Goal: Task Accomplishment & Management: Use online tool/utility

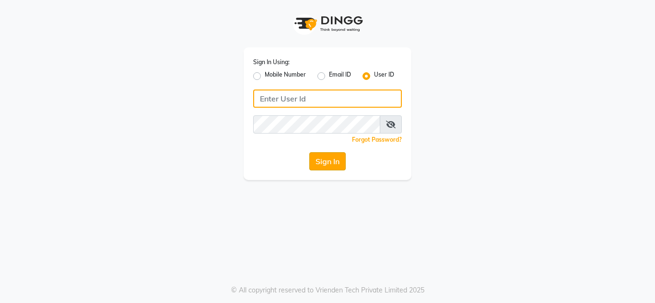
type input "umsalon"
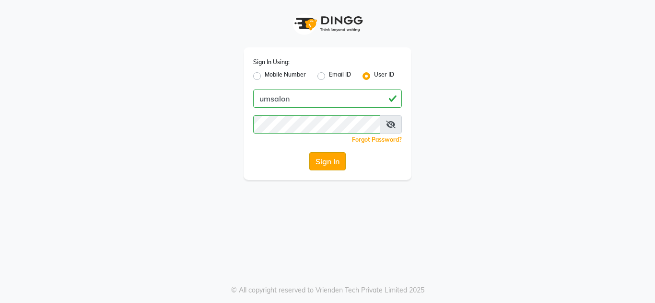
click at [333, 163] on button "Sign In" at bounding box center [327, 161] width 36 height 18
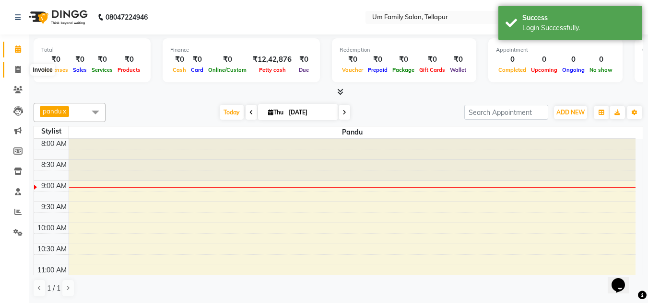
click at [21, 69] on span at bounding box center [18, 70] width 17 height 11
select select "service"
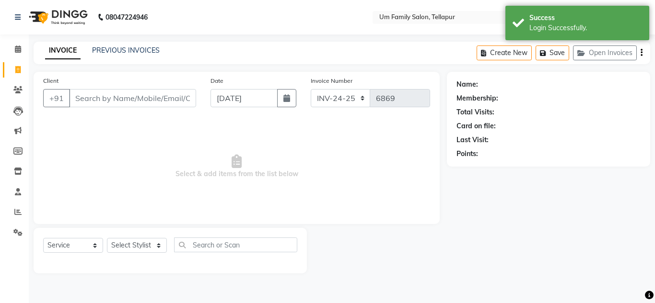
click at [86, 92] on input "Client" at bounding box center [132, 98] width 127 height 18
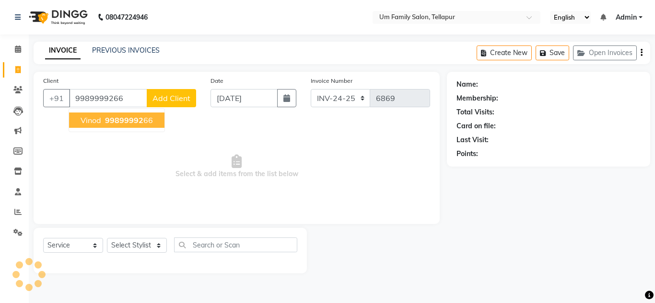
type input "9989999266"
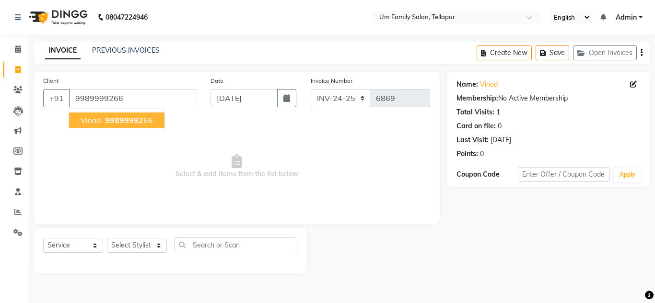
click at [133, 123] on span "99899992" at bounding box center [124, 121] width 38 height 10
